Goal: Task Accomplishment & Management: Manage account settings

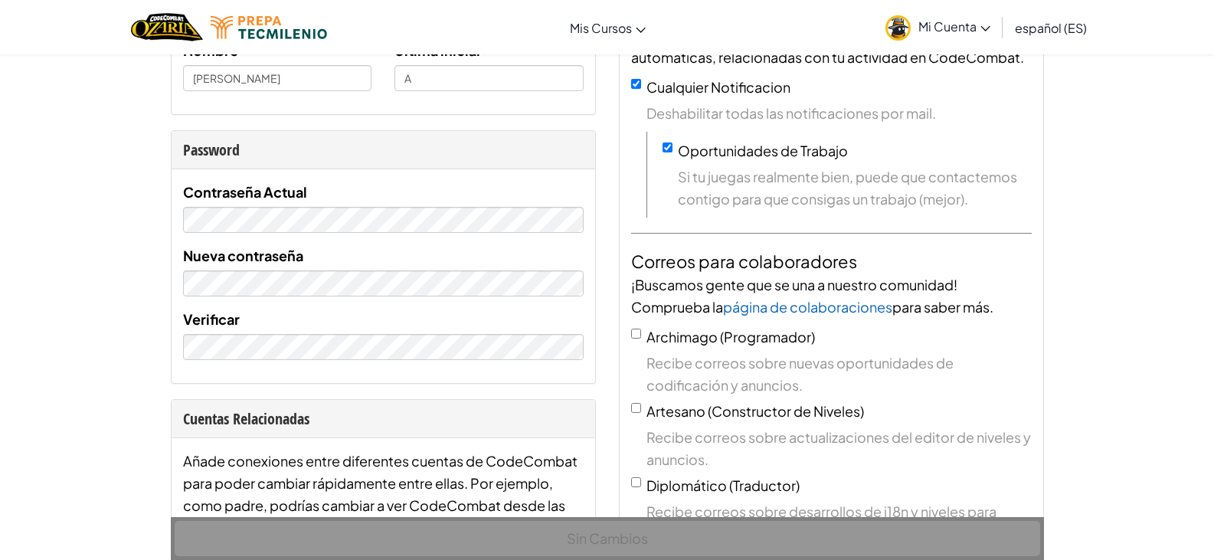
scroll to position [306, 0]
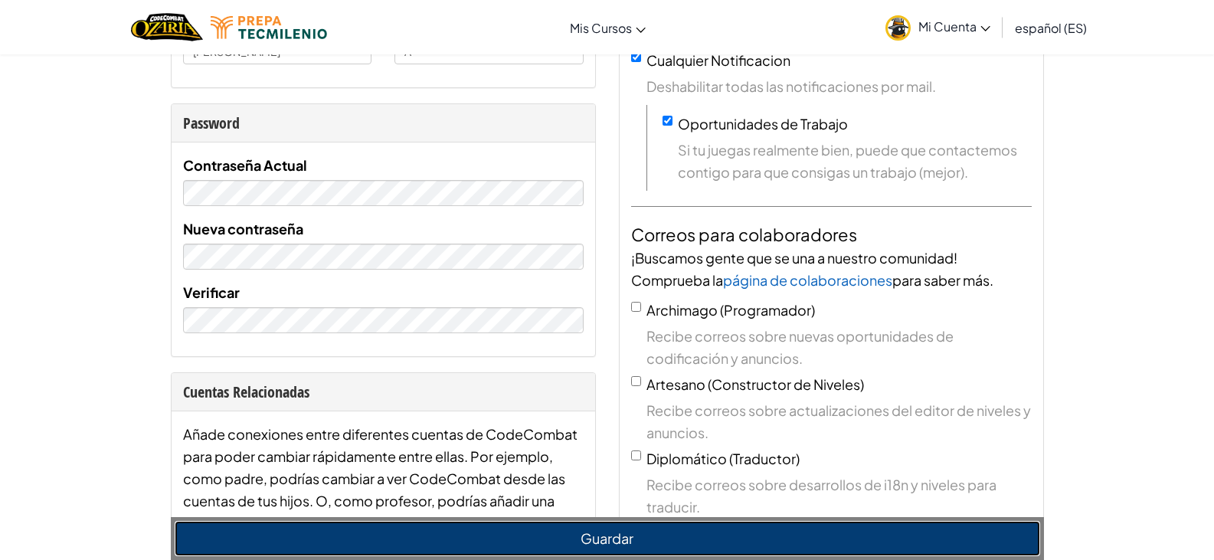
click at [582, 529] on button "Guardar" at bounding box center [608, 538] width 866 height 35
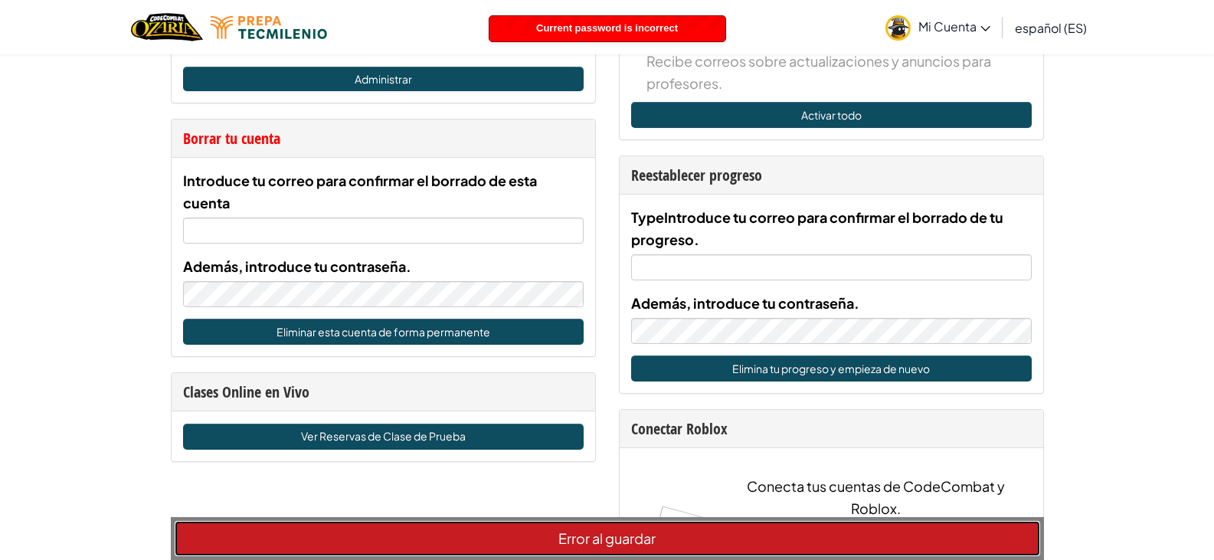
scroll to position [843, 0]
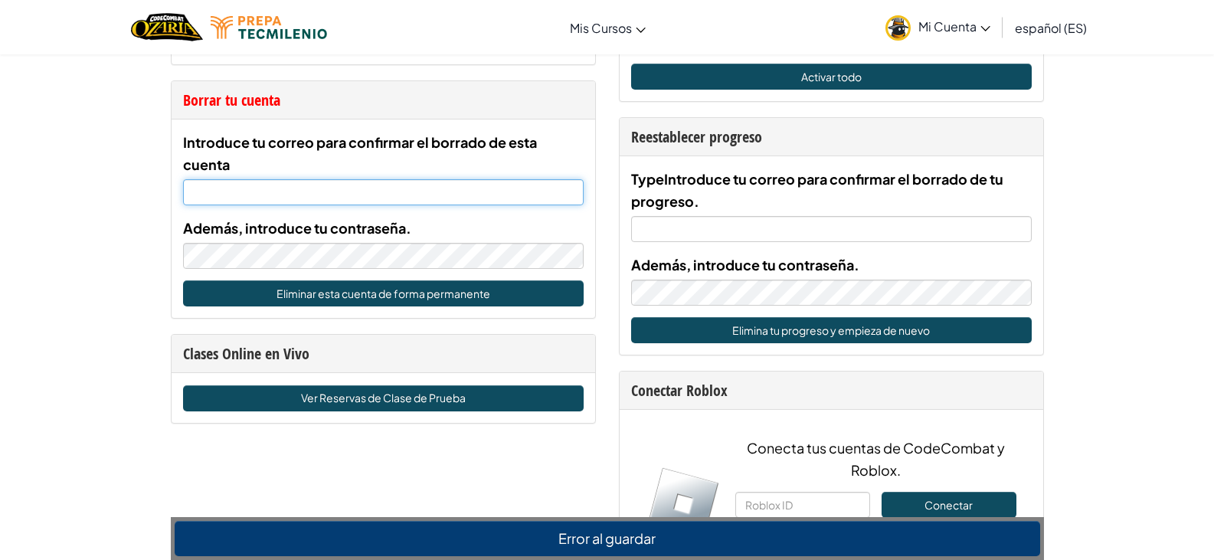
click at [214, 192] on input "Introduce tu correo para confirmar el borrado de esta cuenta" at bounding box center [383, 192] width 401 height 26
type input "[EMAIL_ADDRESS][DOMAIN_NAME]"
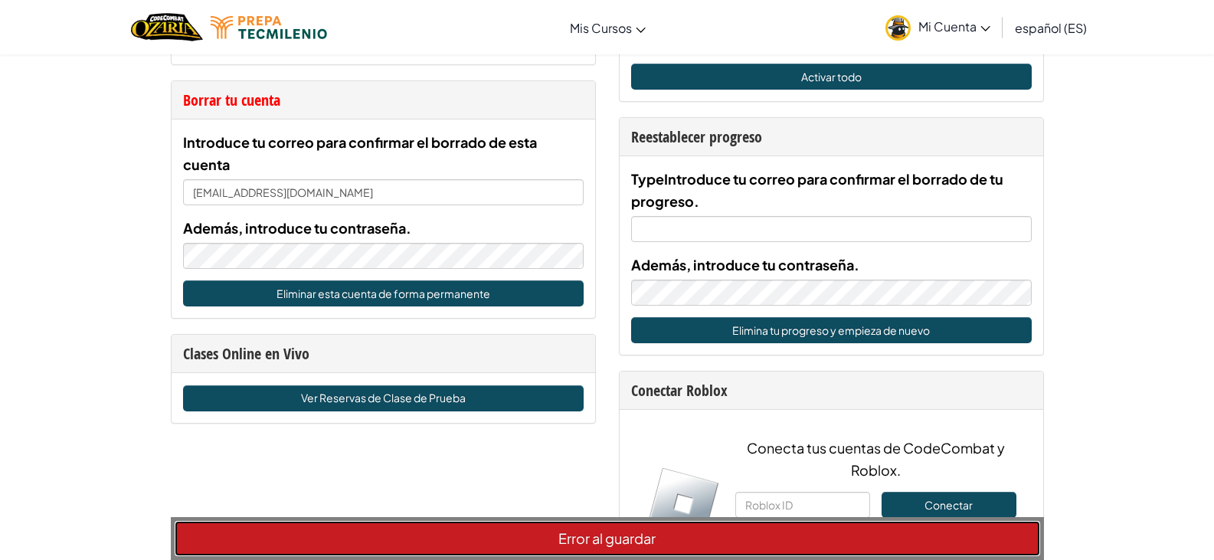
click at [527, 550] on button "Error al guardar" at bounding box center [608, 538] width 866 height 35
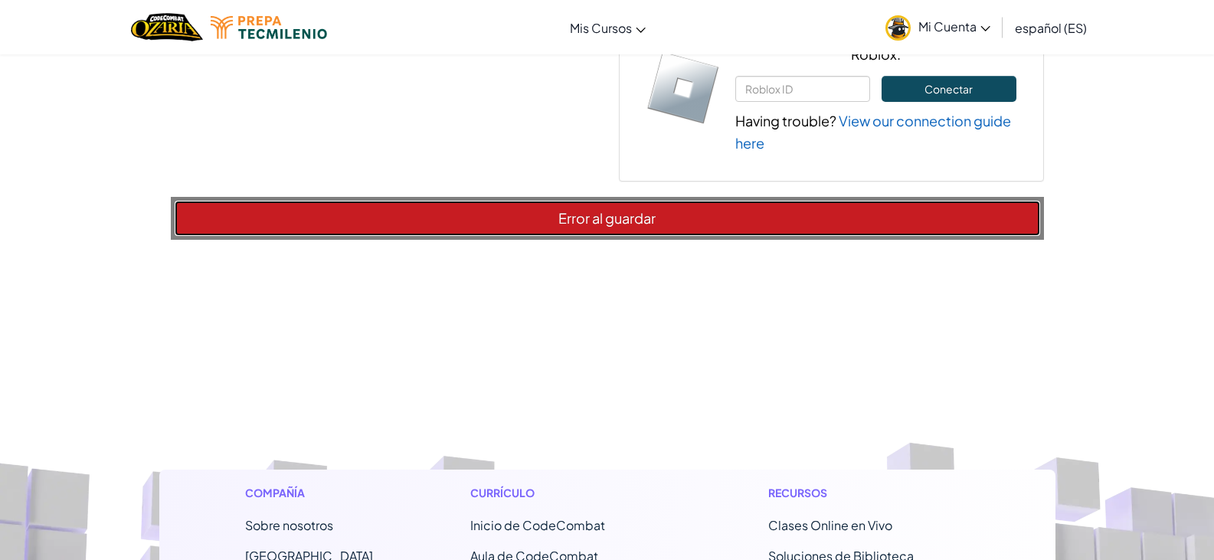
scroll to position [1250, 0]
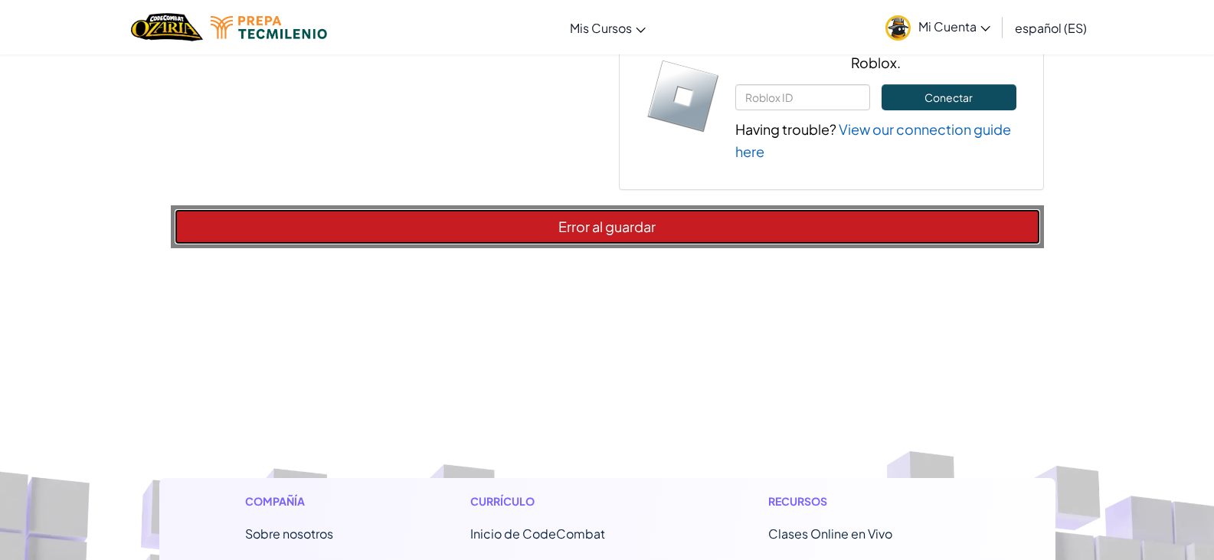
click at [675, 226] on button "Error al guardar" at bounding box center [608, 226] width 866 height 35
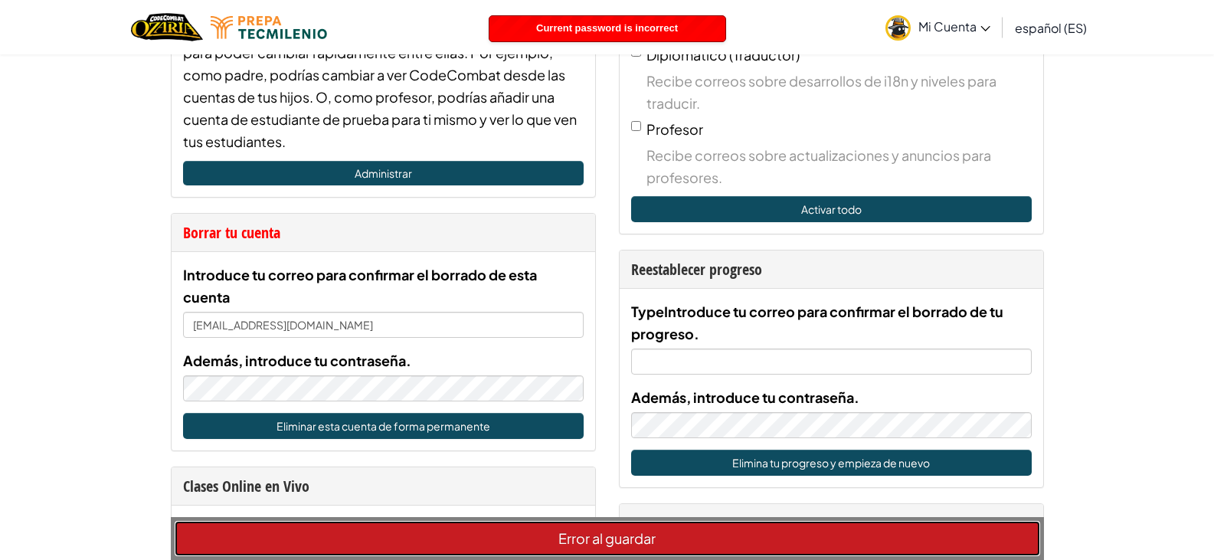
scroll to position [714, 0]
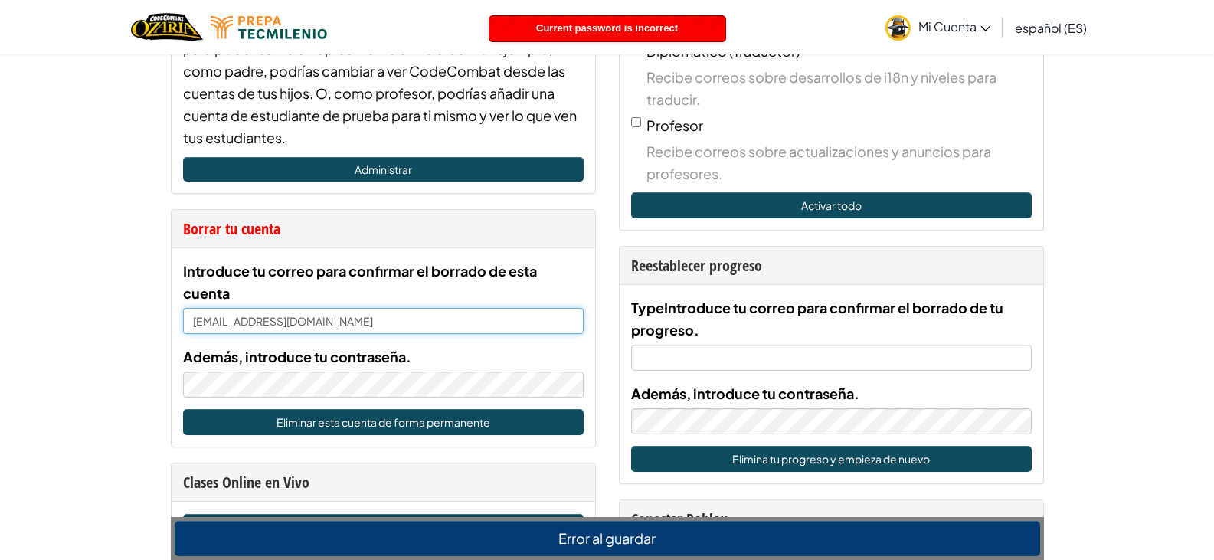
drag, startPoint x: 359, startPoint y: 325, endPoint x: 166, endPoint y: 316, distance: 193.3
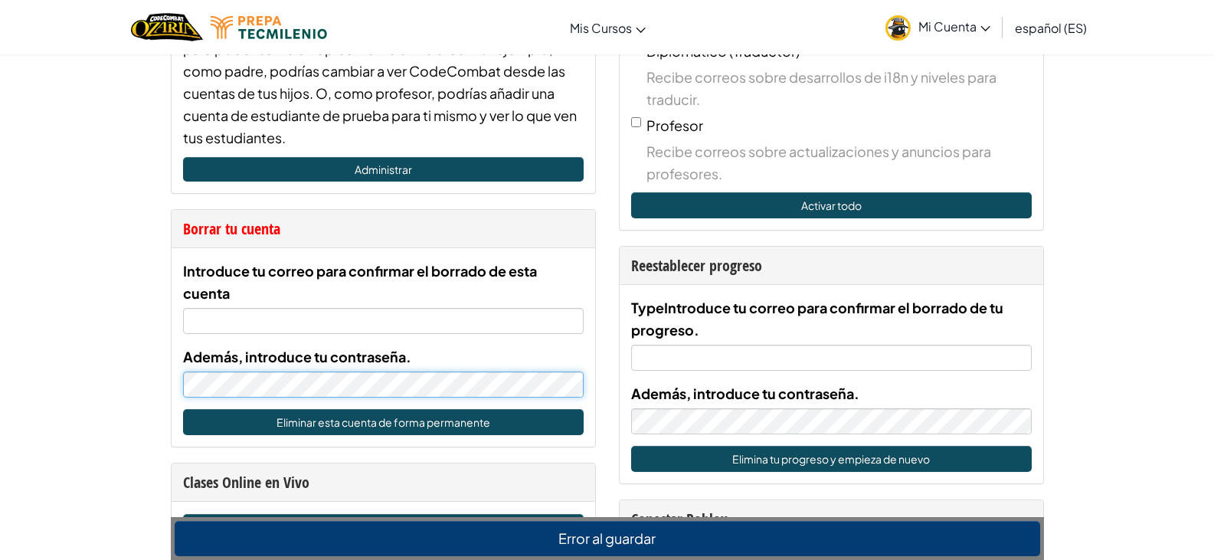
click at [154, 391] on div "Cuenta Ajustes de la cuenta Yo [PERSON_NAME] Correo electrónico ( Aún no verifi…" at bounding box center [607, 486] width 1214 height 2293
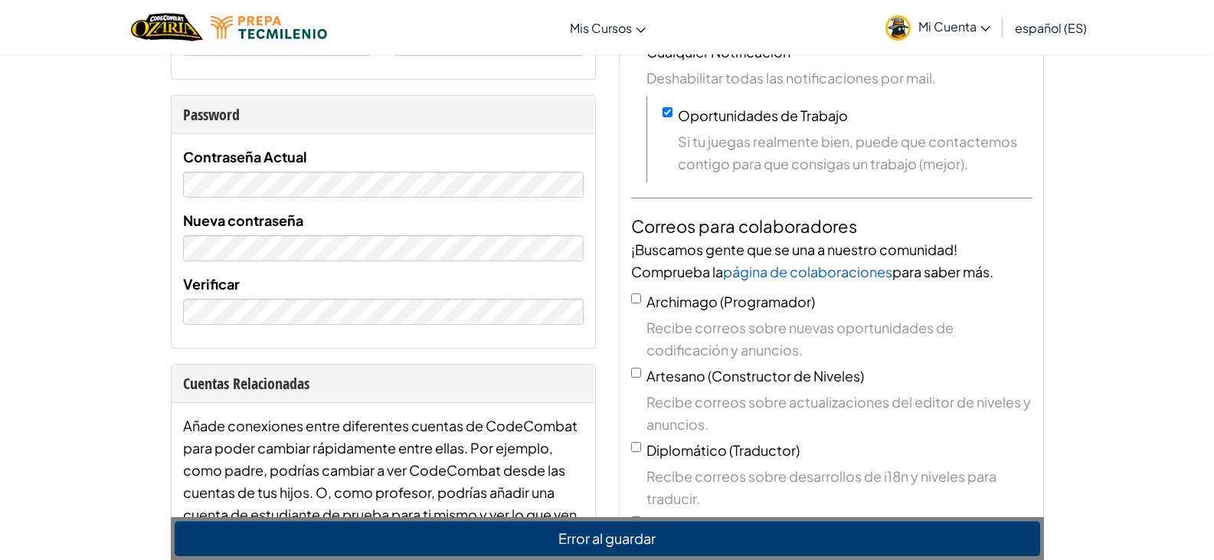
scroll to position [178, 0]
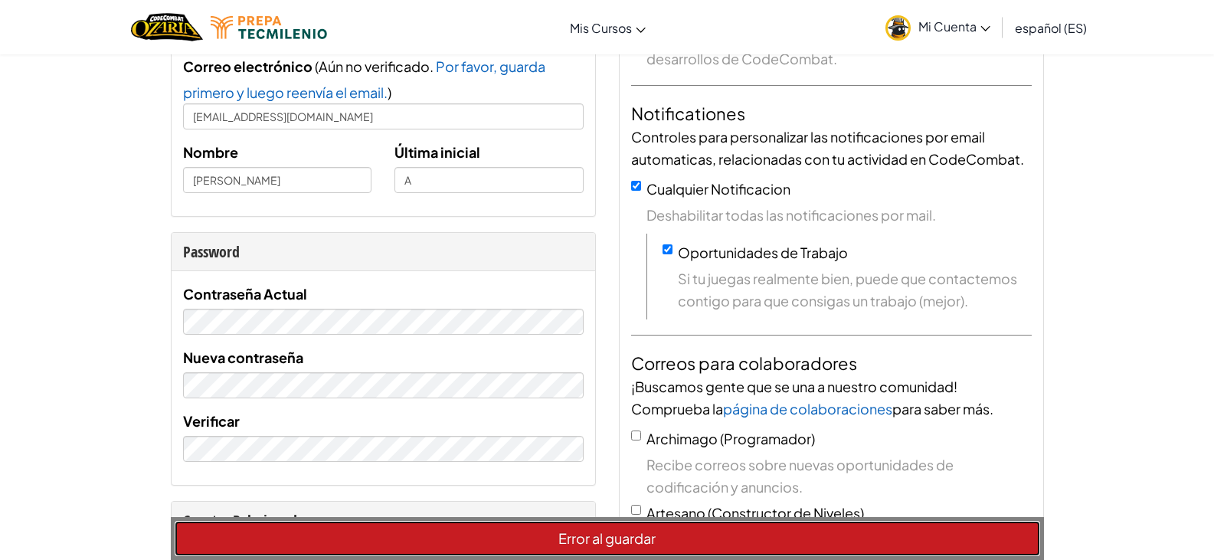
click at [397, 528] on button "Error al guardar" at bounding box center [608, 538] width 866 height 35
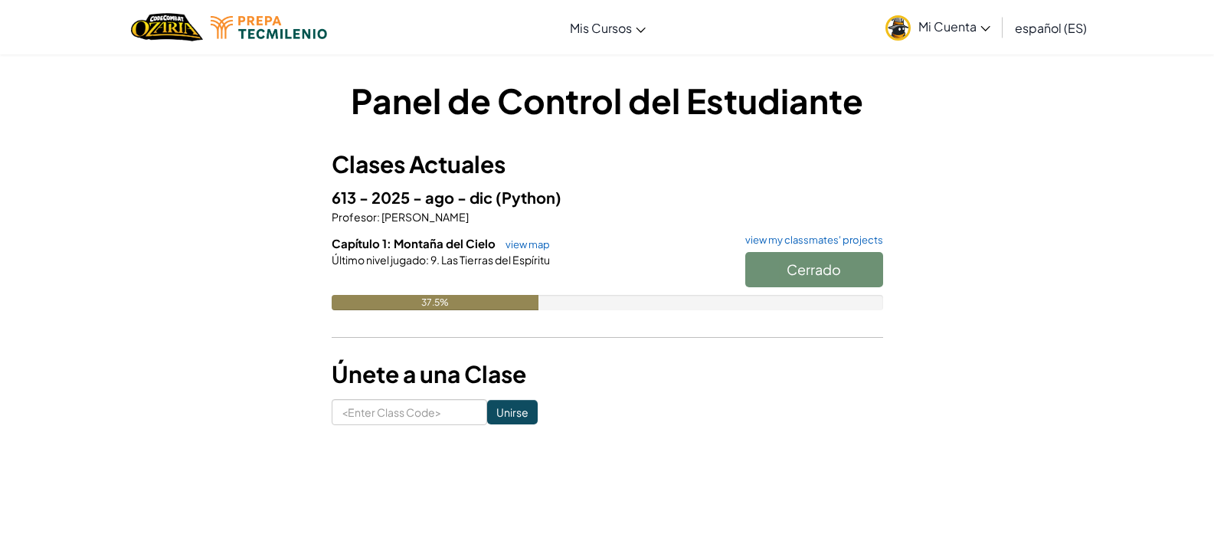
click at [984, 27] on icon at bounding box center [986, 28] width 10 height 5
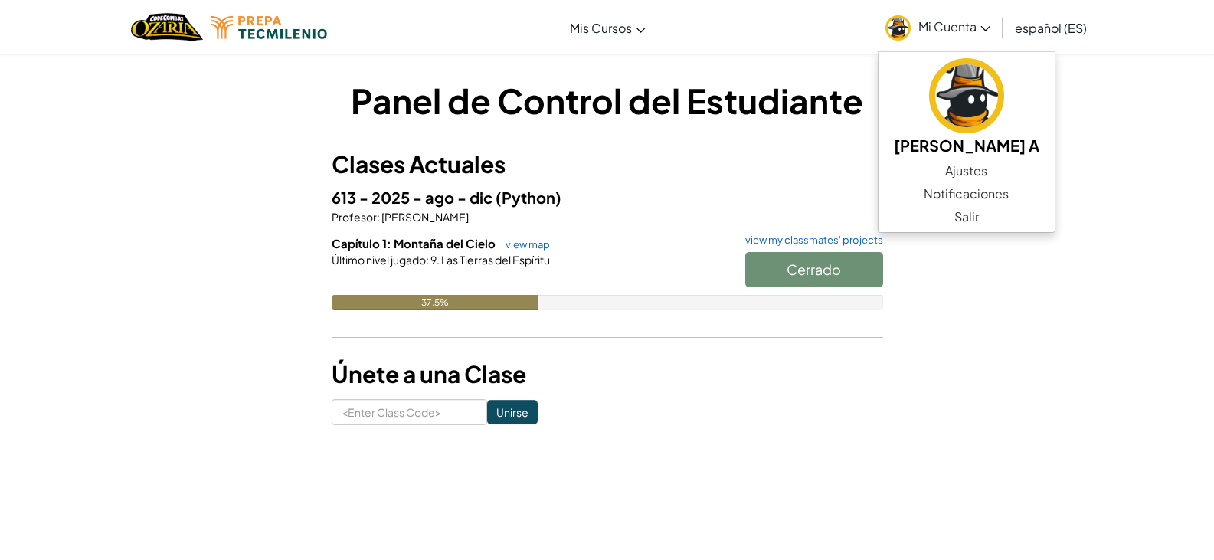
click at [802, 200] on h5 "613 - 2025 - ago - dic (Python)" at bounding box center [608, 197] width 552 height 24
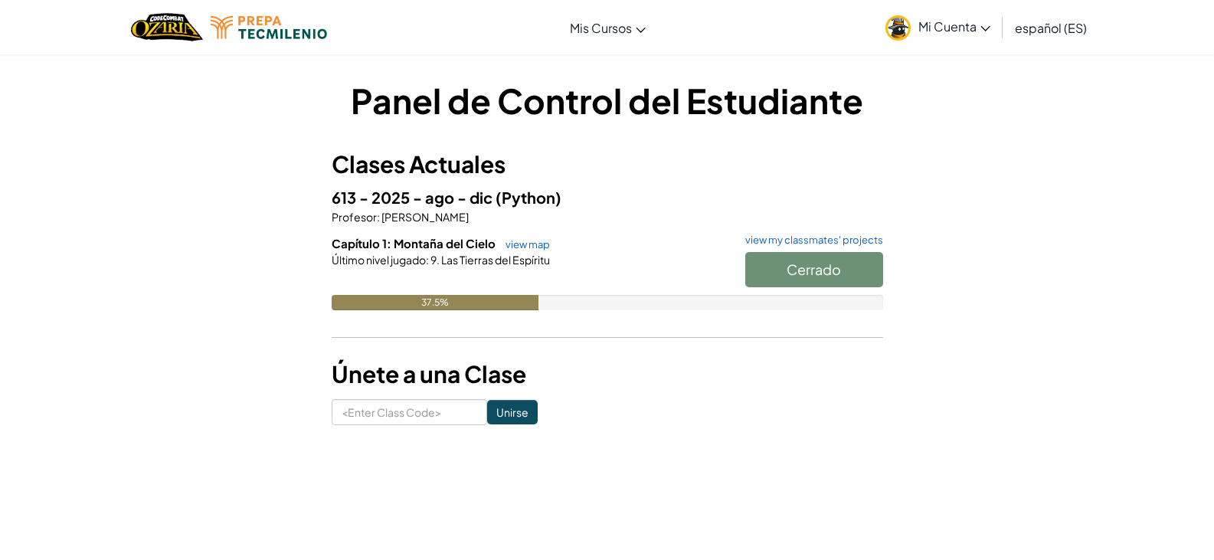
click at [948, 32] on span "Mi Cuenta" at bounding box center [955, 26] width 72 height 16
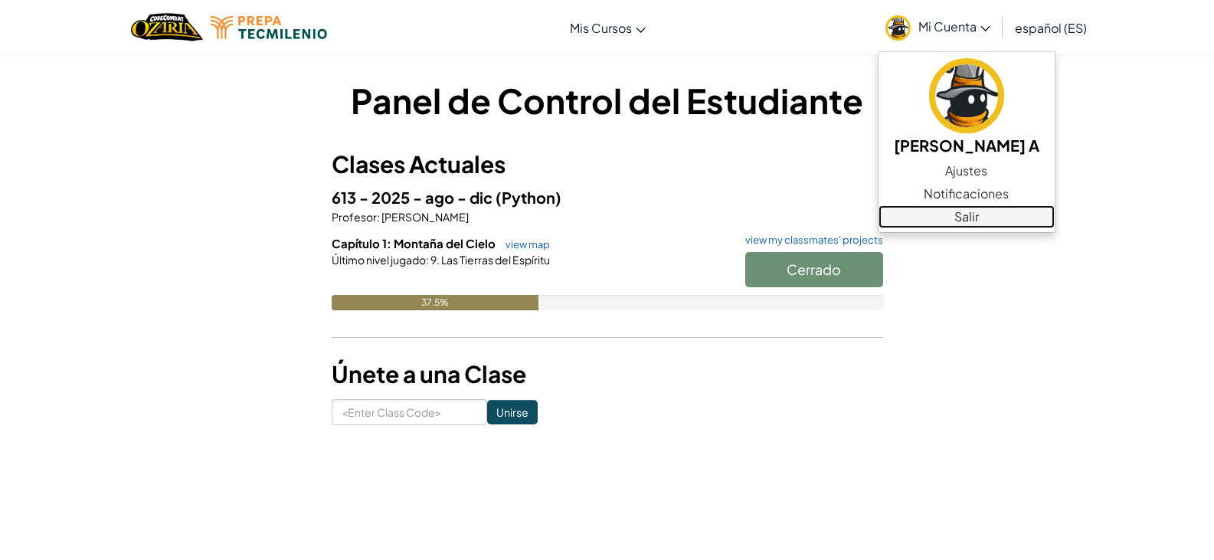
click at [966, 216] on link "Salir" at bounding box center [967, 216] width 176 height 23
